Goal: Find specific page/section: Find specific page/section

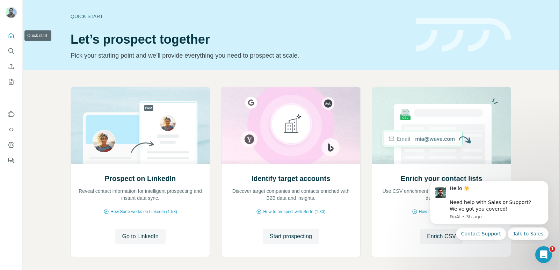
click at [10, 37] on icon "Quick start" at bounding box center [11, 35] width 7 height 7
click at [10, 50] on icon "Search" at bounding box center [11, 50] width 7 height 7
